Goal: Task Accomplishment & Management: Manage account settings

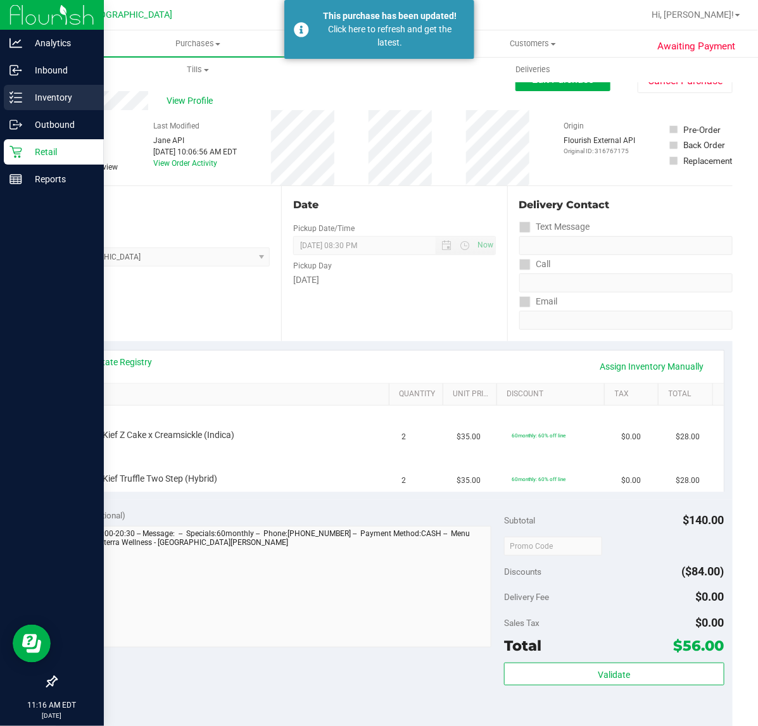
click at [45, 97] on p "Inventory" at bounding box center [60, 97] width 76 height 15
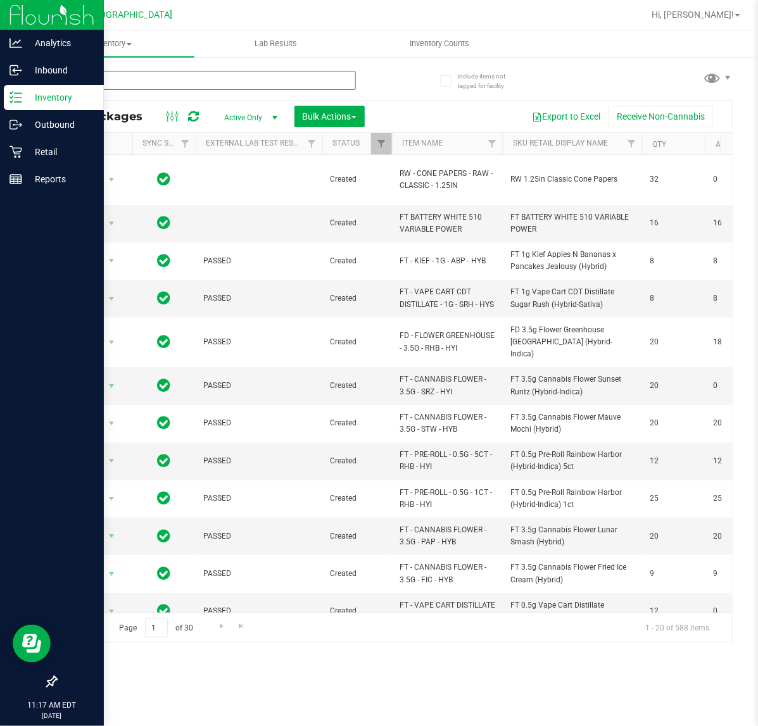
click at [195, 83] on input "text" at bounding box center [206, 80] width 300 height 19
type input "3957978672811766"
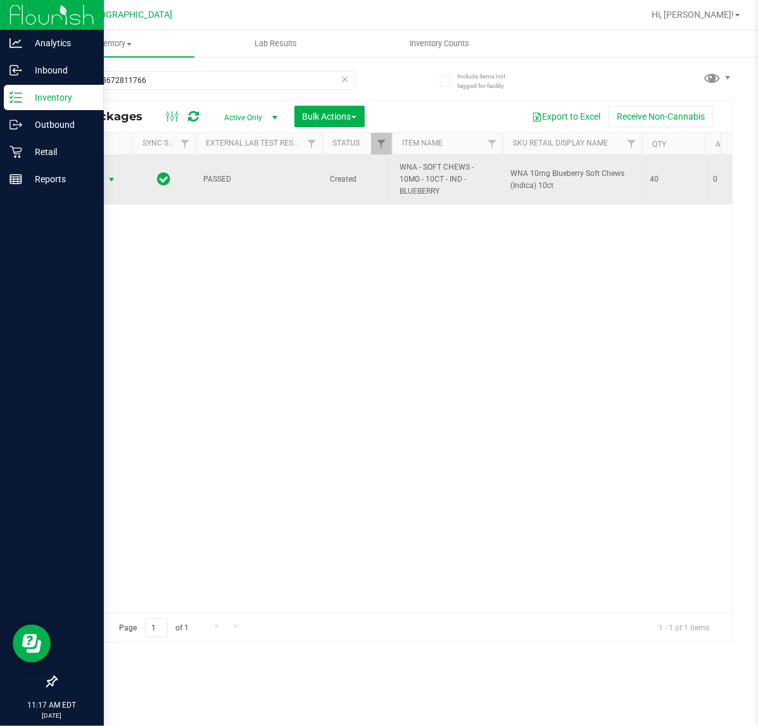
click at [99, 179] on span "Action" at bounding box center [86, 180] width 34 height 18
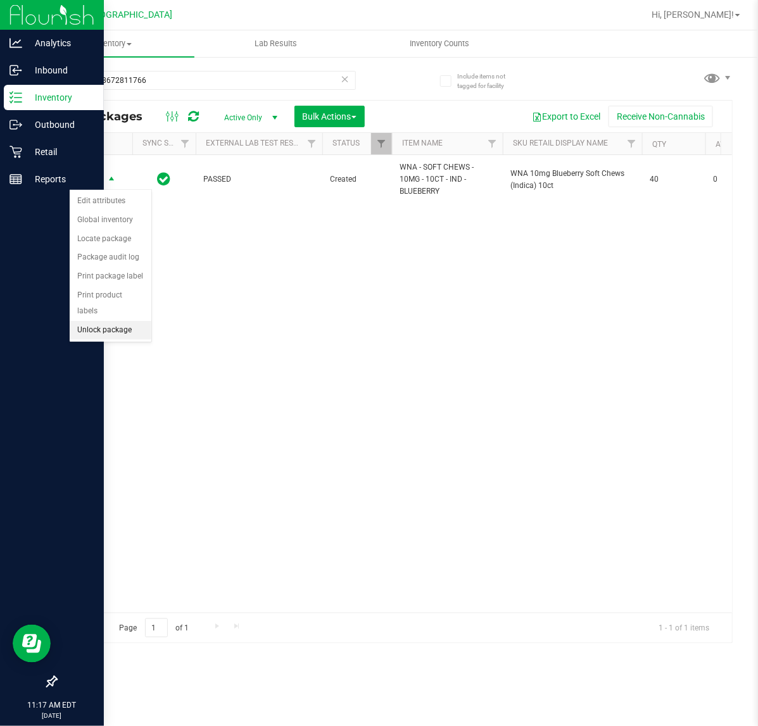
click at [111, 321] on li "Unlock package" at bounding box center [111, 330] width 82 height 19
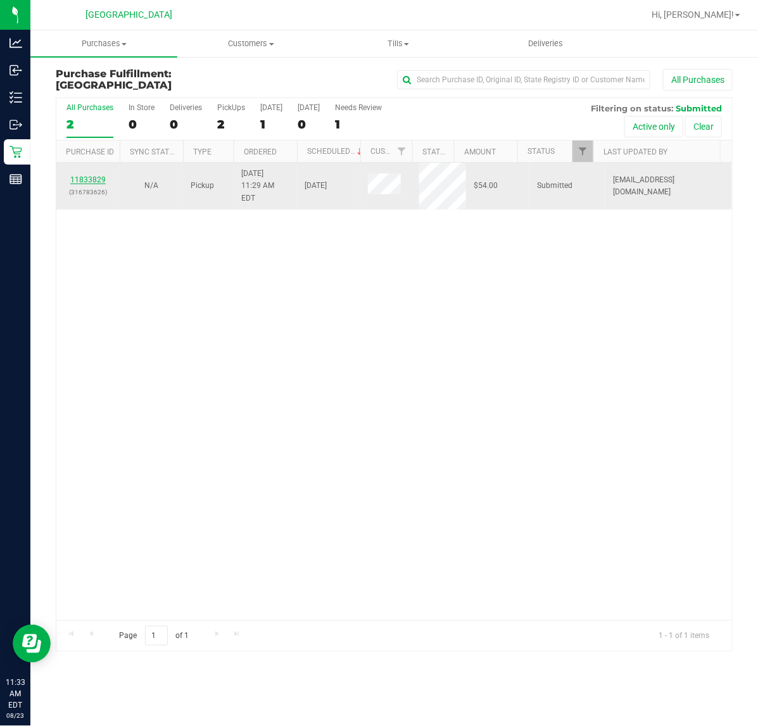
click at [89, 175] on link "11833829" at bounding box center [87, 179] width 35 height 9
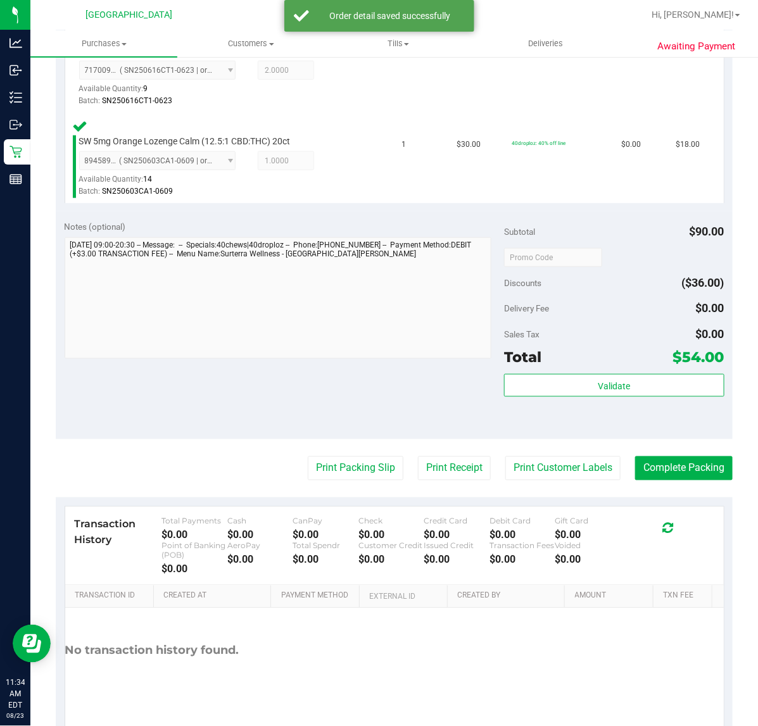
scroll to position [396, 0]
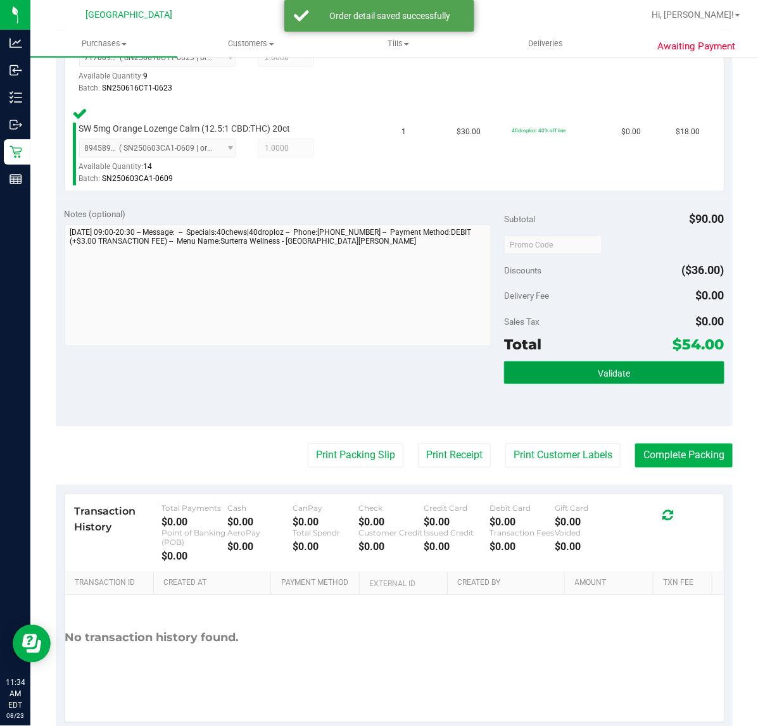
click at [564, 370] on button "Validate" at bounding box center [614, 372] width 220 height 23
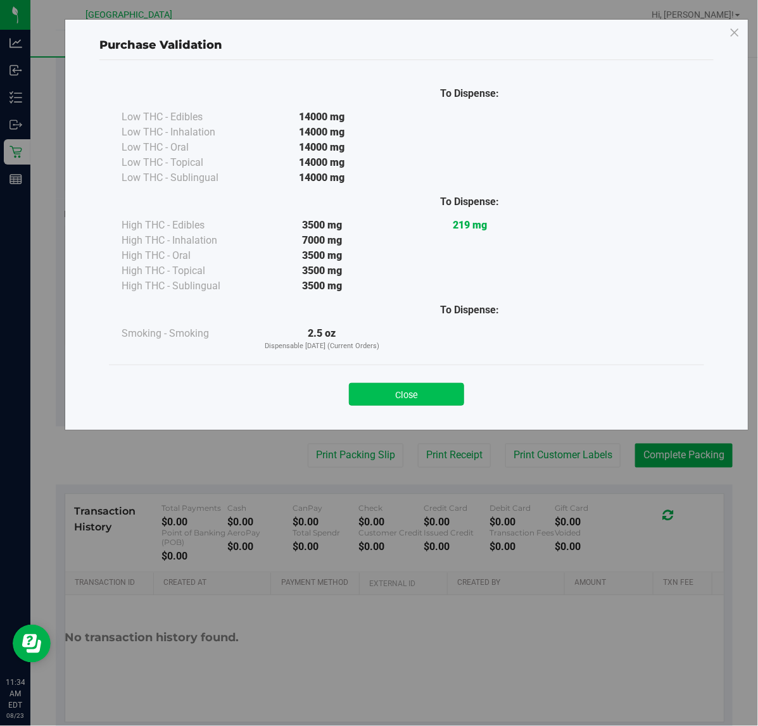
click at [412, 388] on button "Close" at bounding box center [406, 394] width 115 height 23
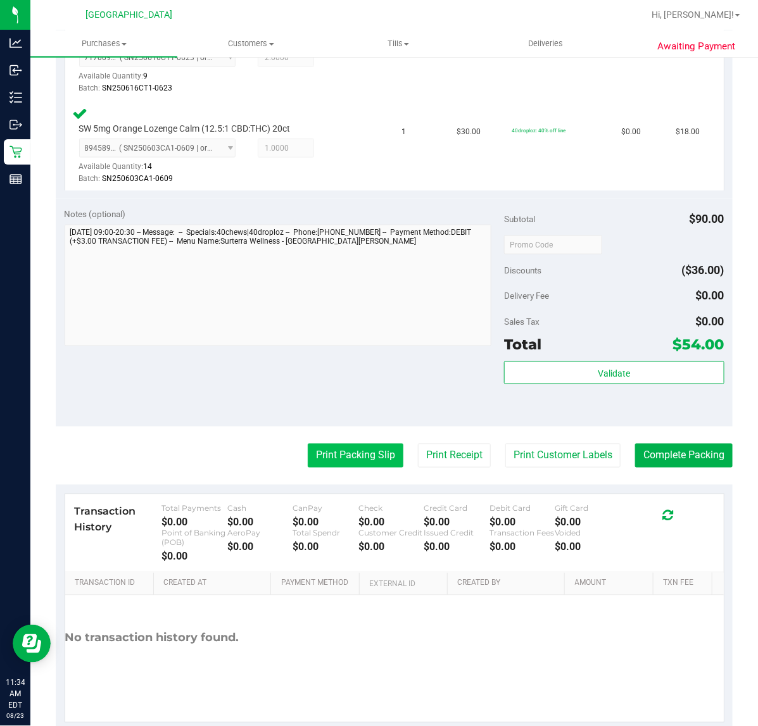
click at [361, 450] on button "Print Packing Slip" at bounding box center [356, 456] width 96 height 24
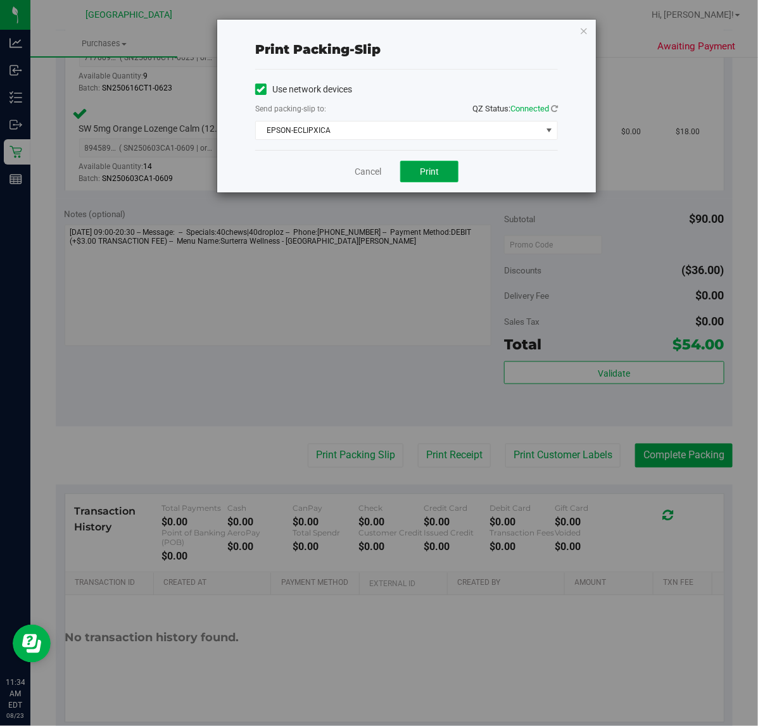
click at [423, 172] on span "Print" at bounding box center [429, 171] width 19 height 10
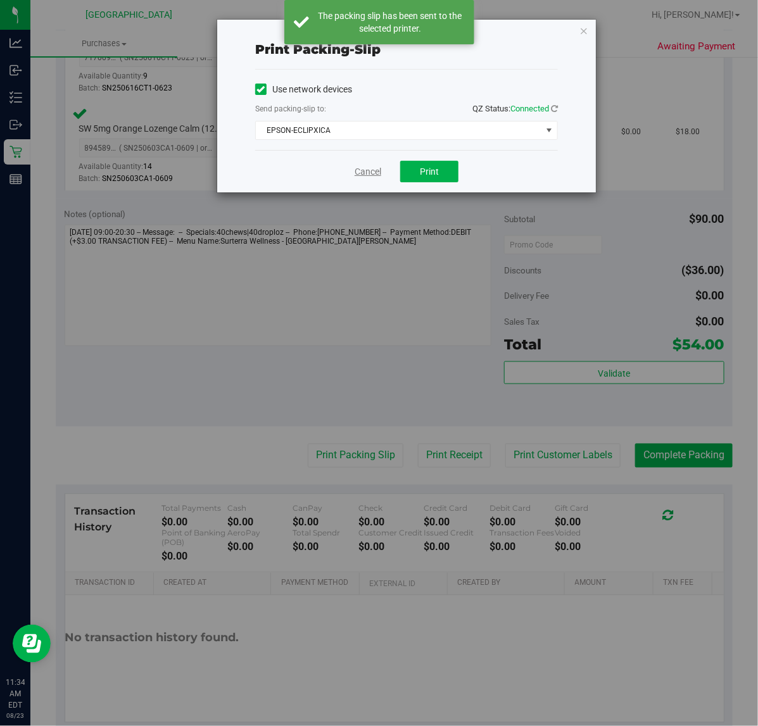
click at [375, 172] on link "Cancel" at bounding box center [367, 171] width 27 height 13
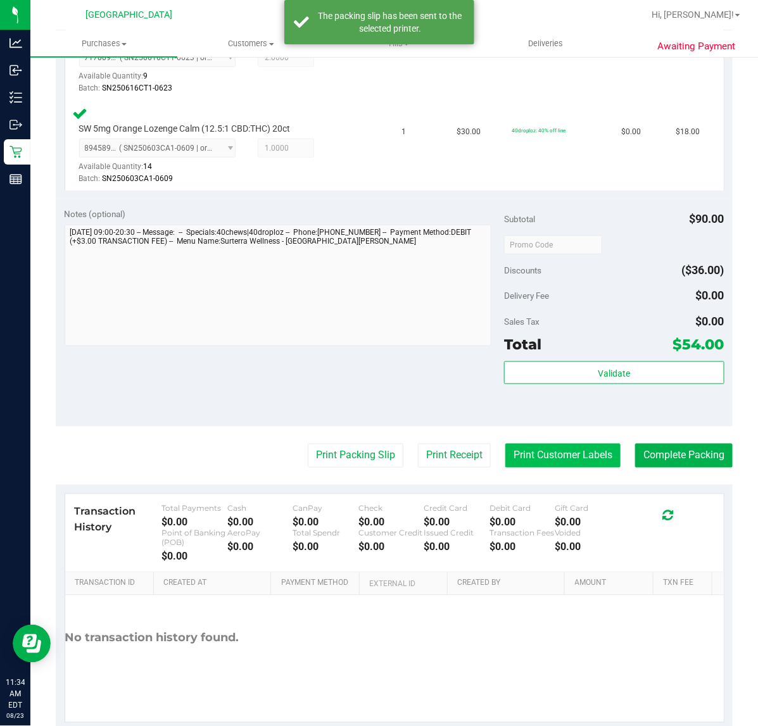
click at [554, 460] on button "Print Customer Labels" at bounding box center [562, 456] width 115 height 24
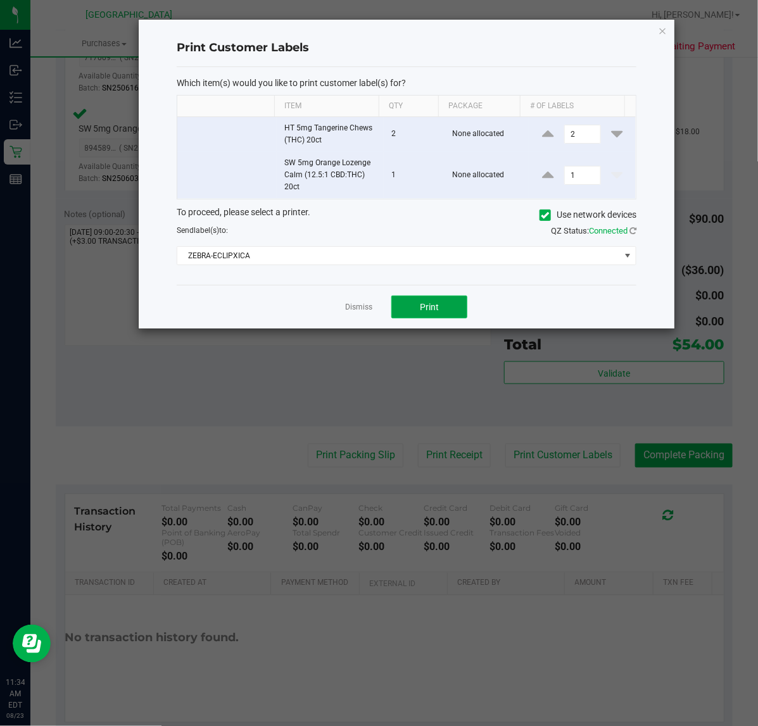
click at [434, 301] on button "Print" at bounding box center [429, 307] width 76 height 23
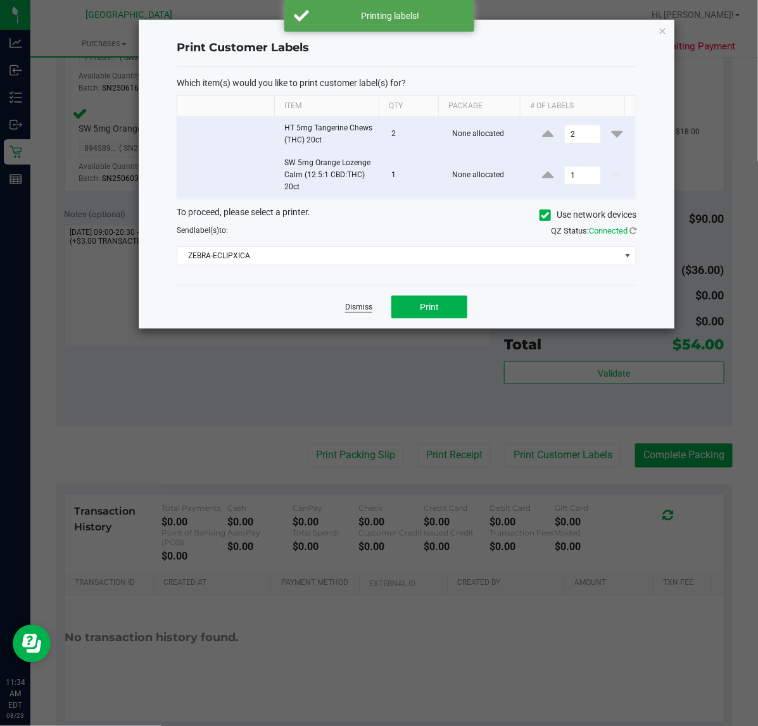
click at [362, 308] on link "Dismiss" at bounding box center [358, 307] width 27 height 11
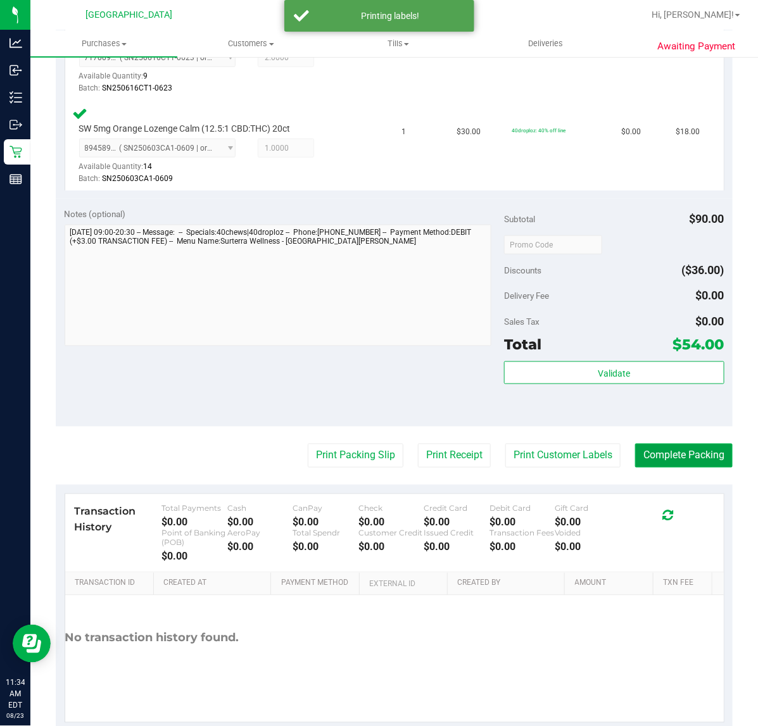
click at [655, 458] on button "Complete Packing" at bounding box center [683, 456] width 97 height 24
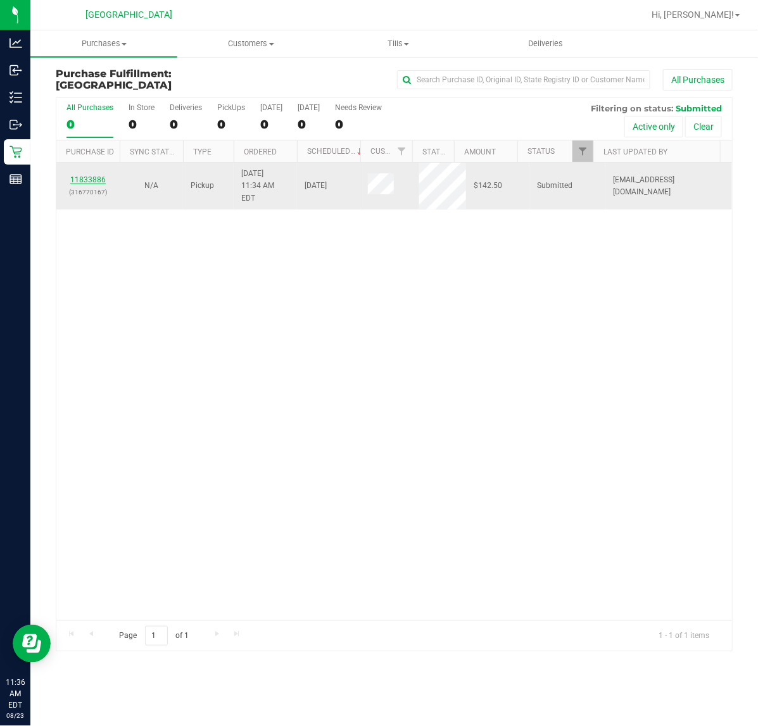
click at [102, 175] on link "11833886" at bounding box center [87, 179] width 35 height 9
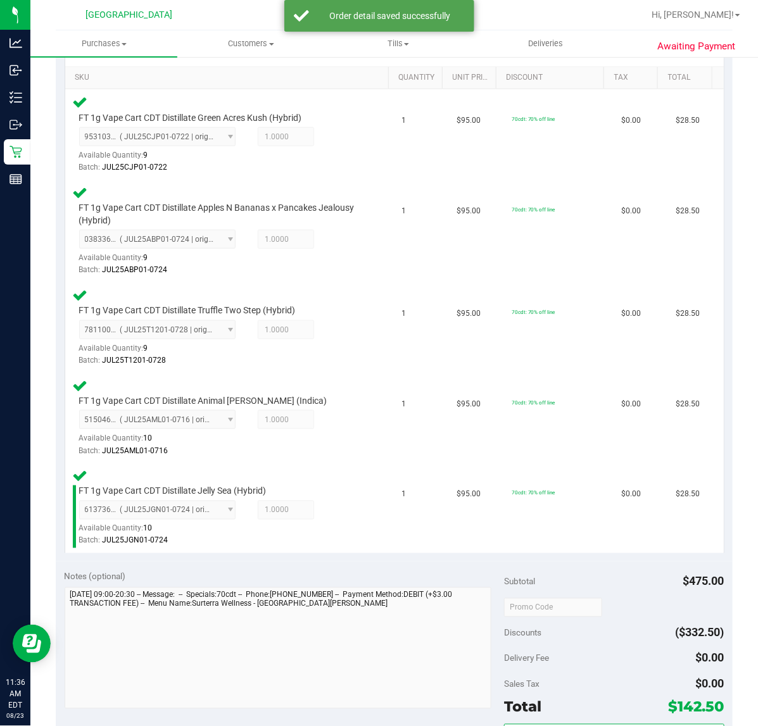
scroll to position [704, 0]
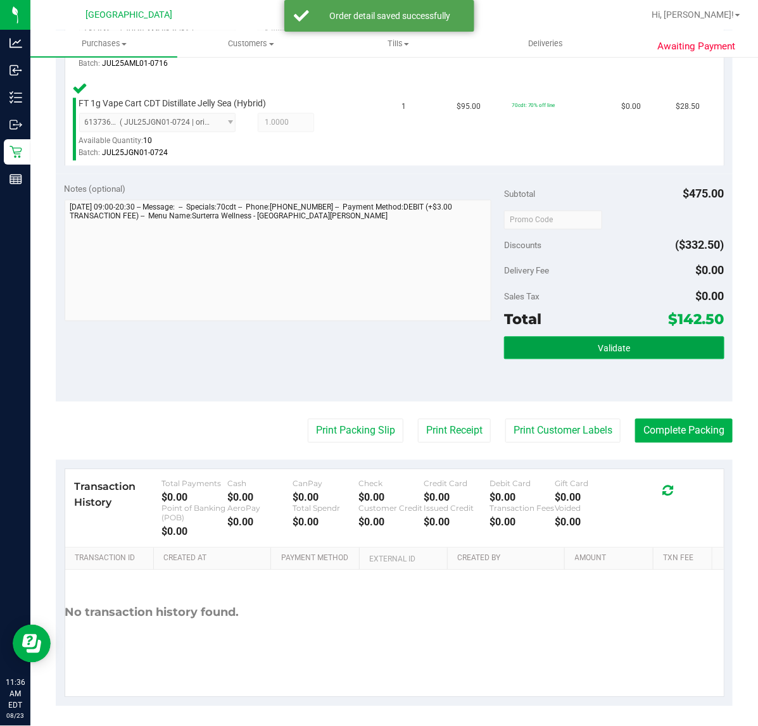
click at [599, 348] on span "Validate" at bounding box center [614, 349] width 32 height 10
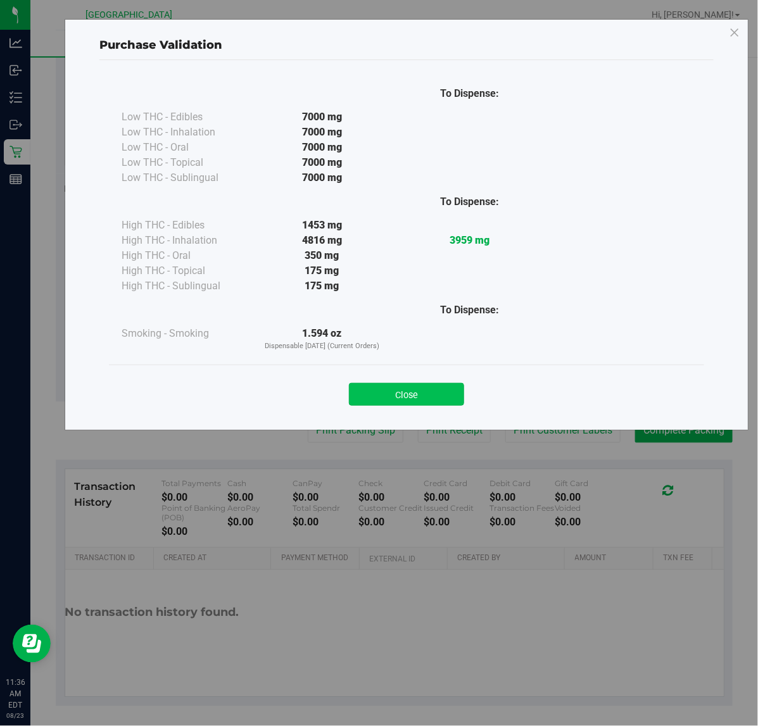
click at [458, 391] on button "Close" at bounding box center [406, 394] width 115 height 23
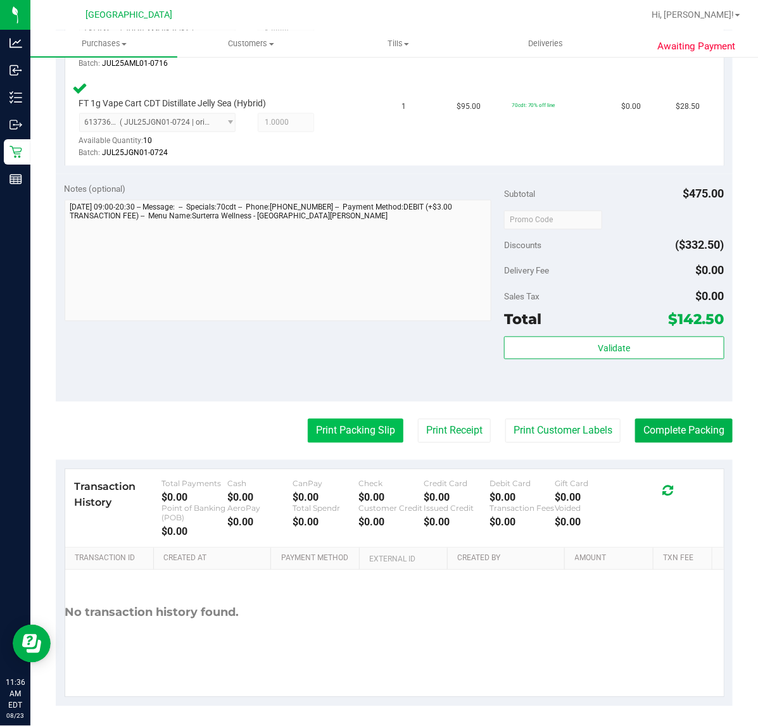
click at [364, 429] on button "Print Packing Slip" at bounding box center [356, 431] width 96 height 24
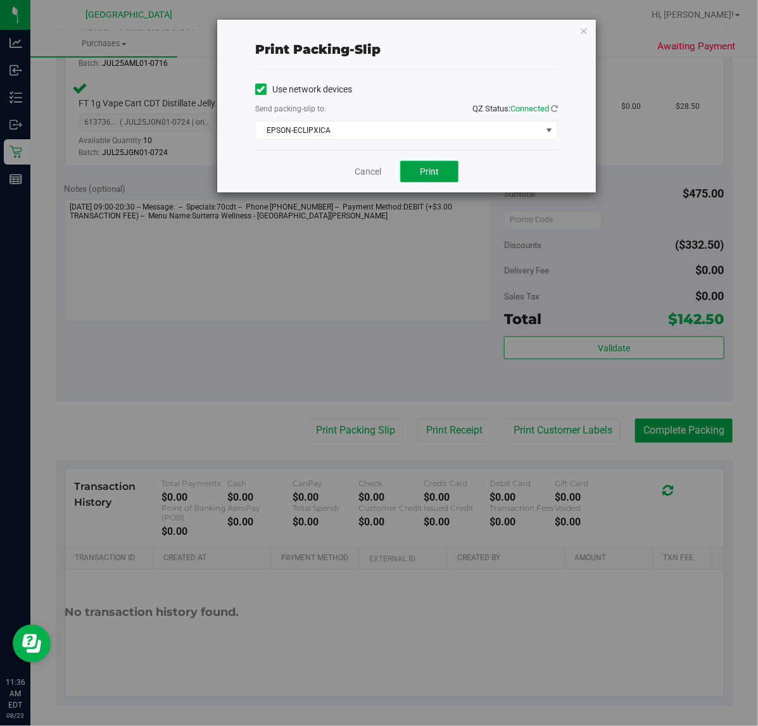
click at [410, 172] on button "Print" at bounding box center [429, 172] width 58 height 22
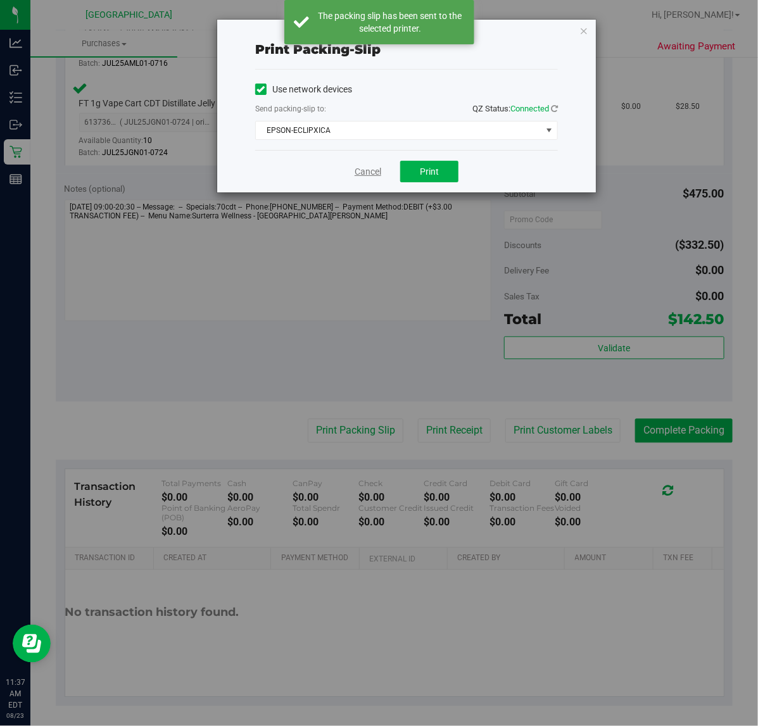
click at [369, 171] on link "Cancel" at bounding box center [367, 171] width 27 height 13
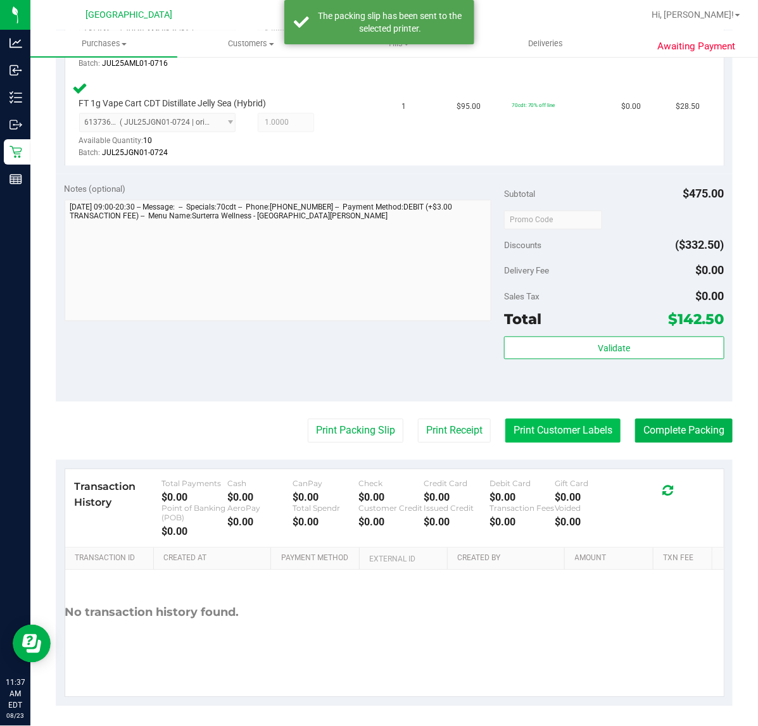
click at [571, 437] on button "Print Customer Labels" at bounding box center [562, 431] width 115 height 24
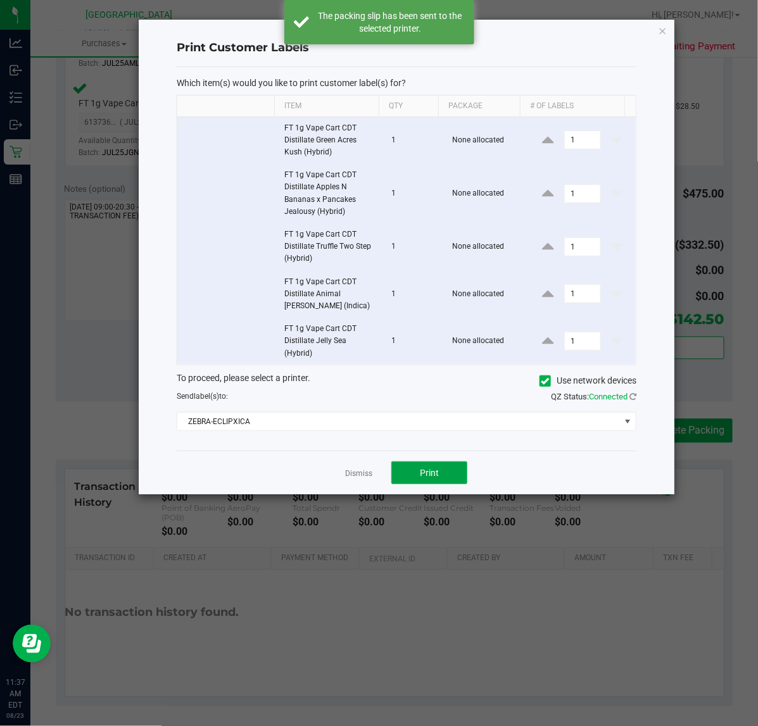
click at [429, 470] on span "Print" at bounding box center [429, 473] width 19 height 10
click at [358, 472] on link "Dismiss" at bounding box center [358, 473] width 27 height 11
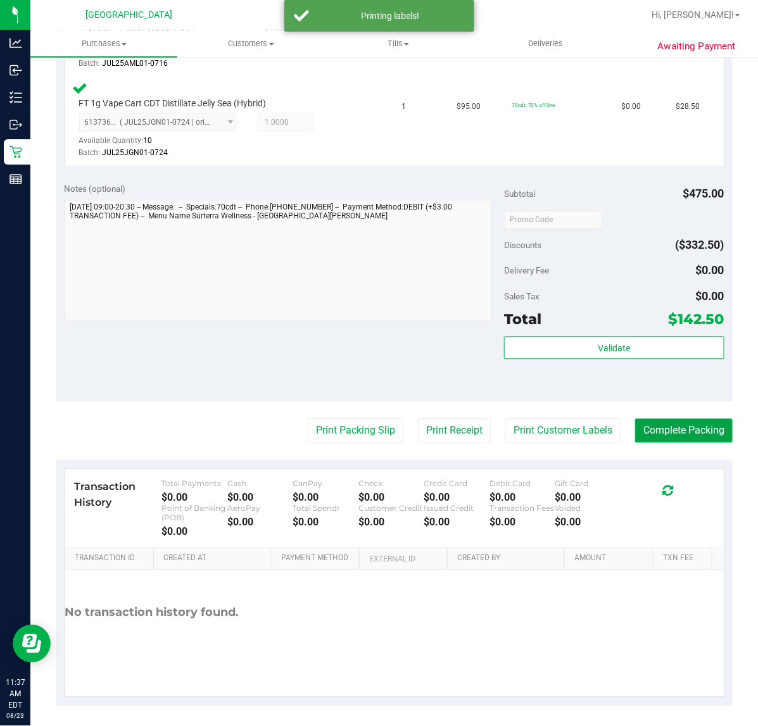
click at [660, 431] on button "Complete Packing" at bounding box center [683, 431] width 97 height 24
